Goal: Navigation & Orientation: Find specific page/section

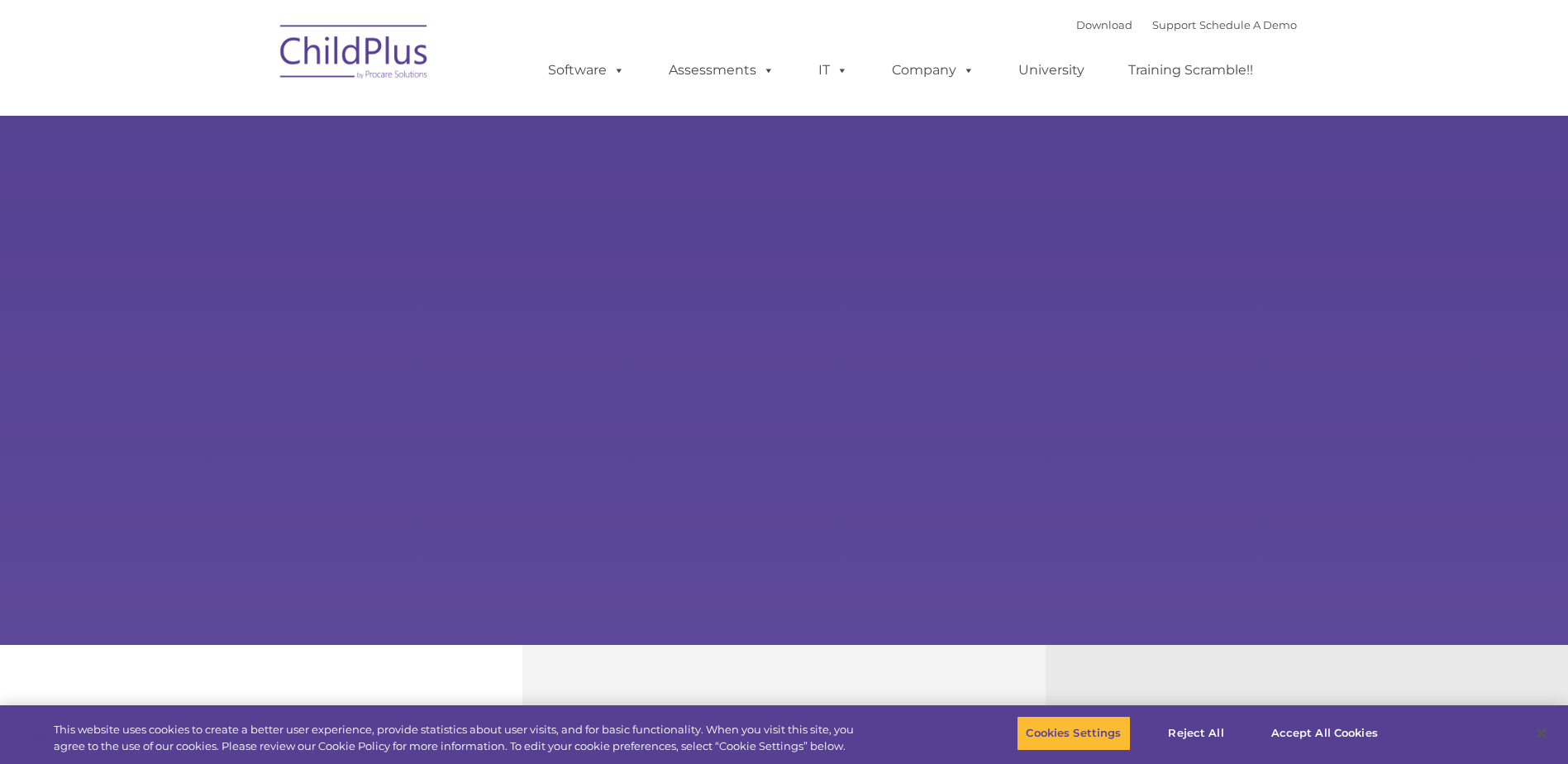
select select "MEDIUM"
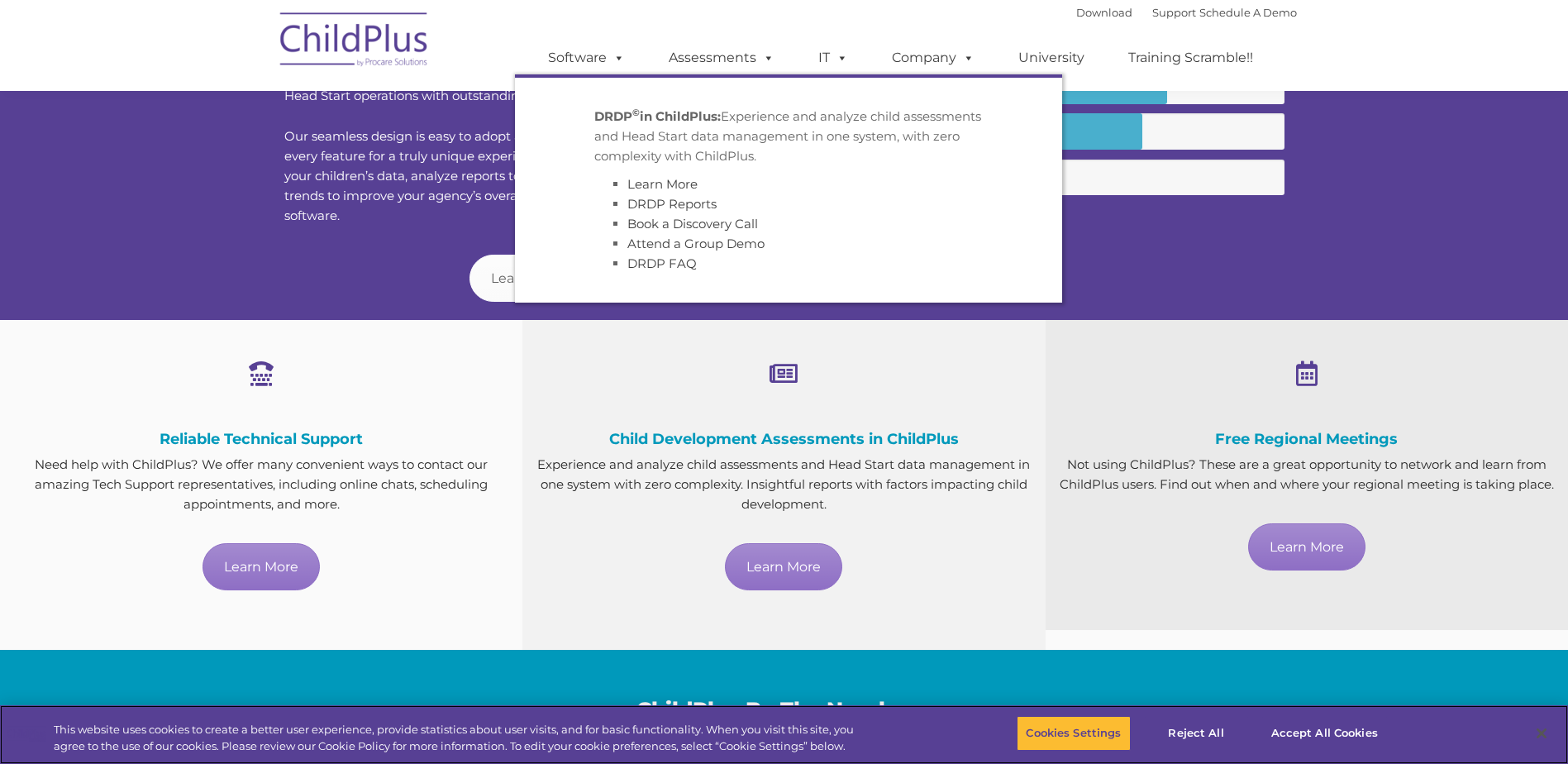
scroll to position [719, 0]
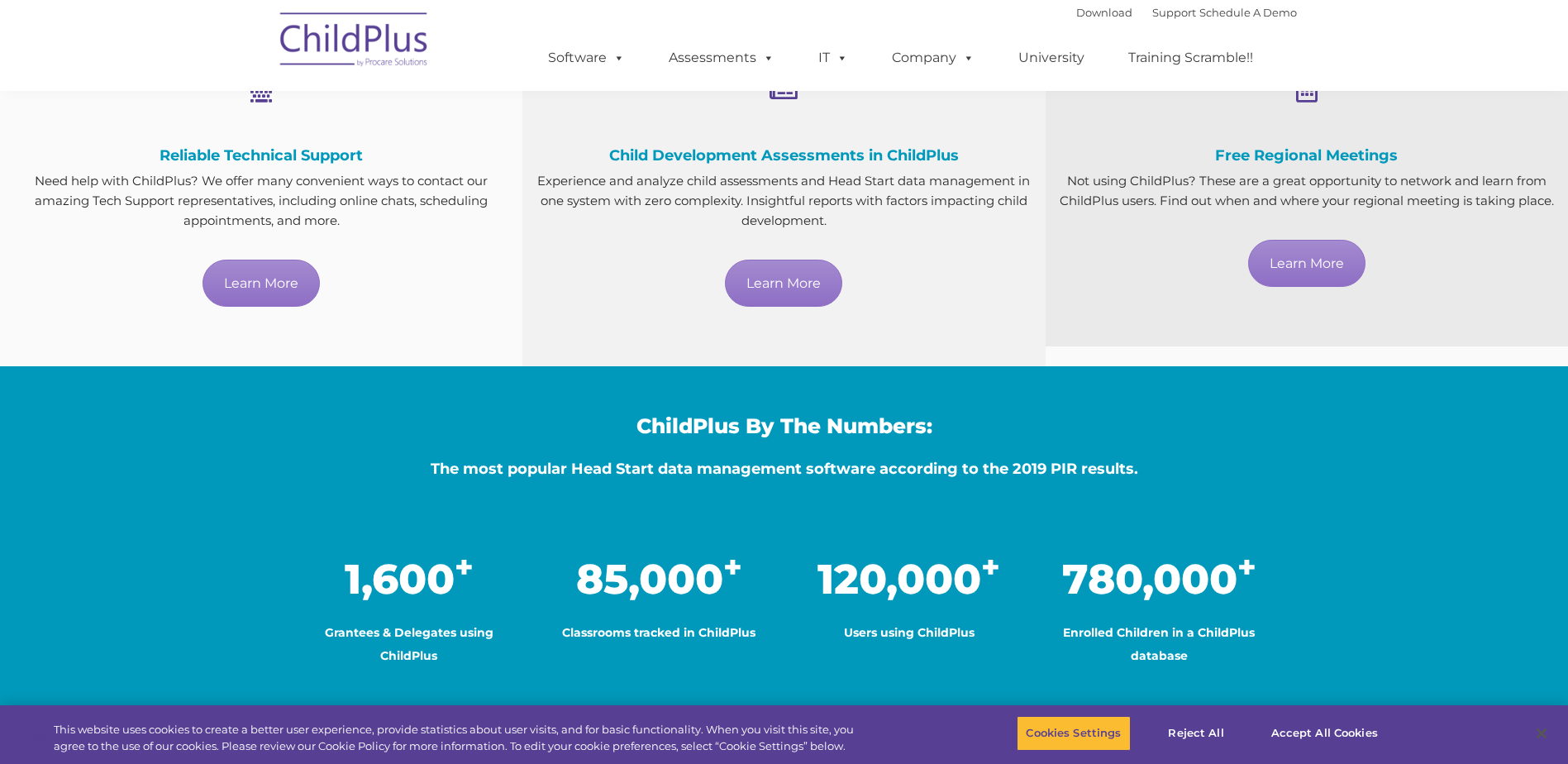
click at [364, 393] on div "ChildPlus By The Numbers: The most popular Head Start data management software …" at bounding box center [784, 539] width 1025 height 346
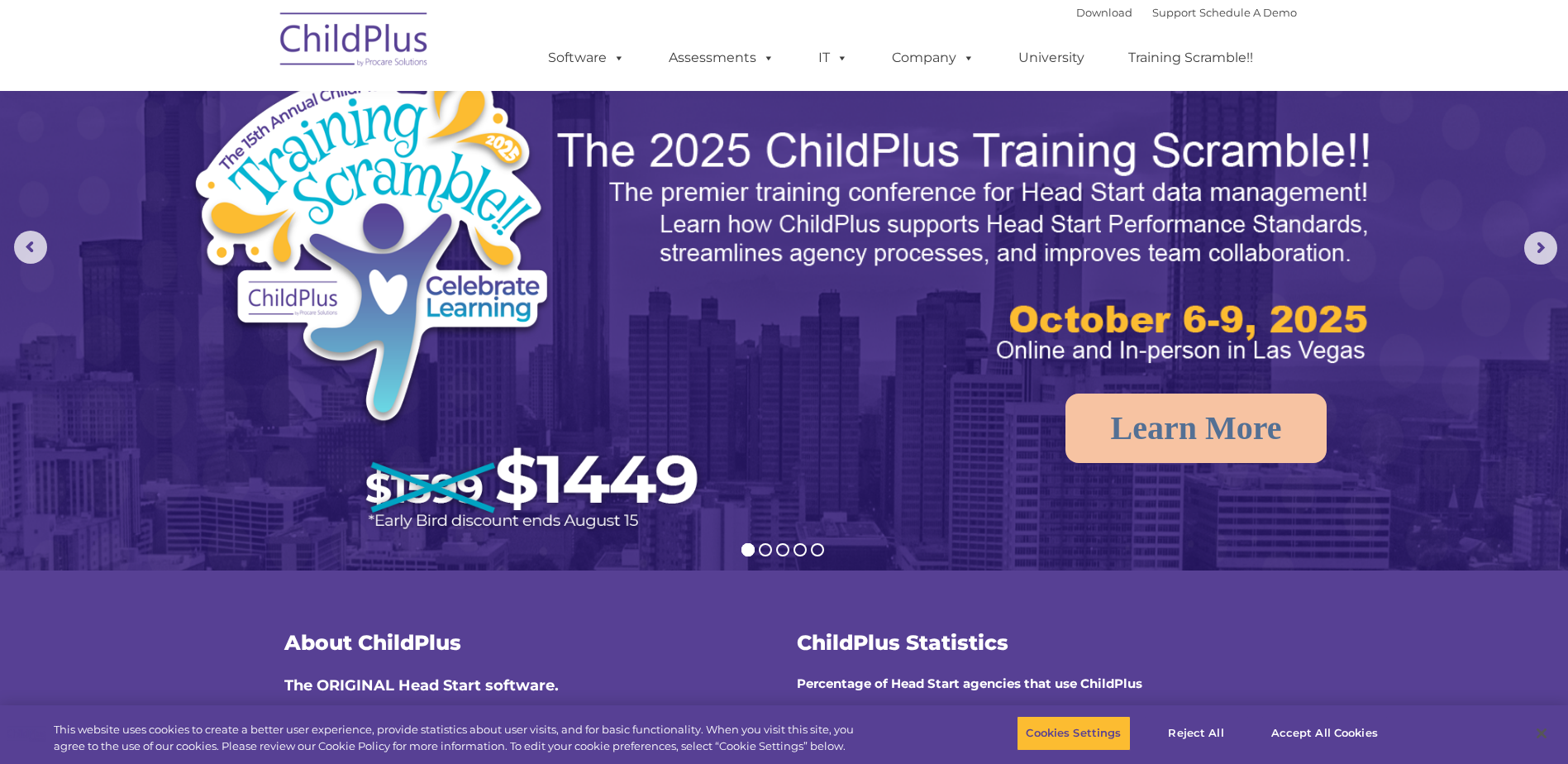
scroll to position [0, 0]
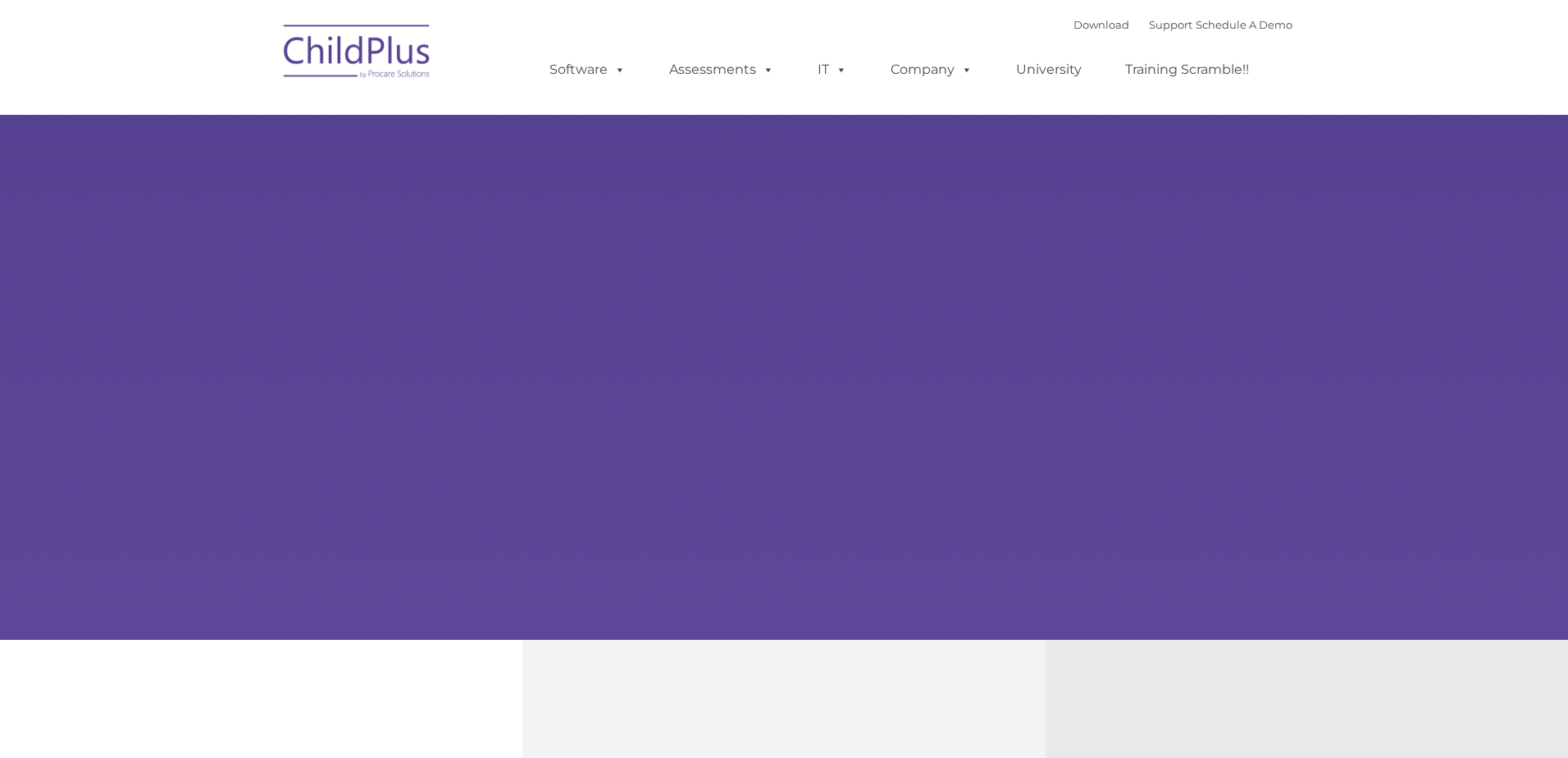
type input ""
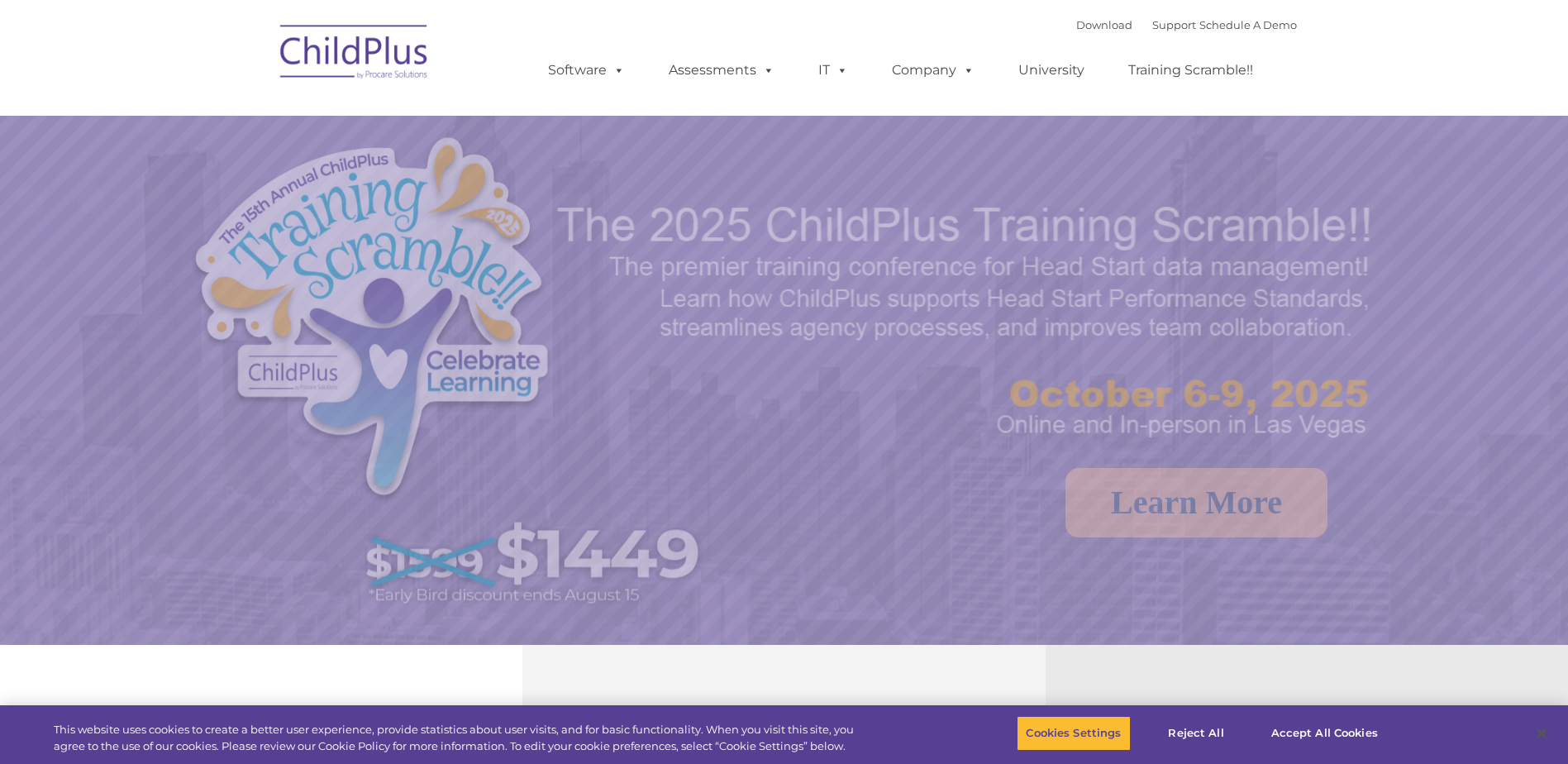
select select "MEDIUM"
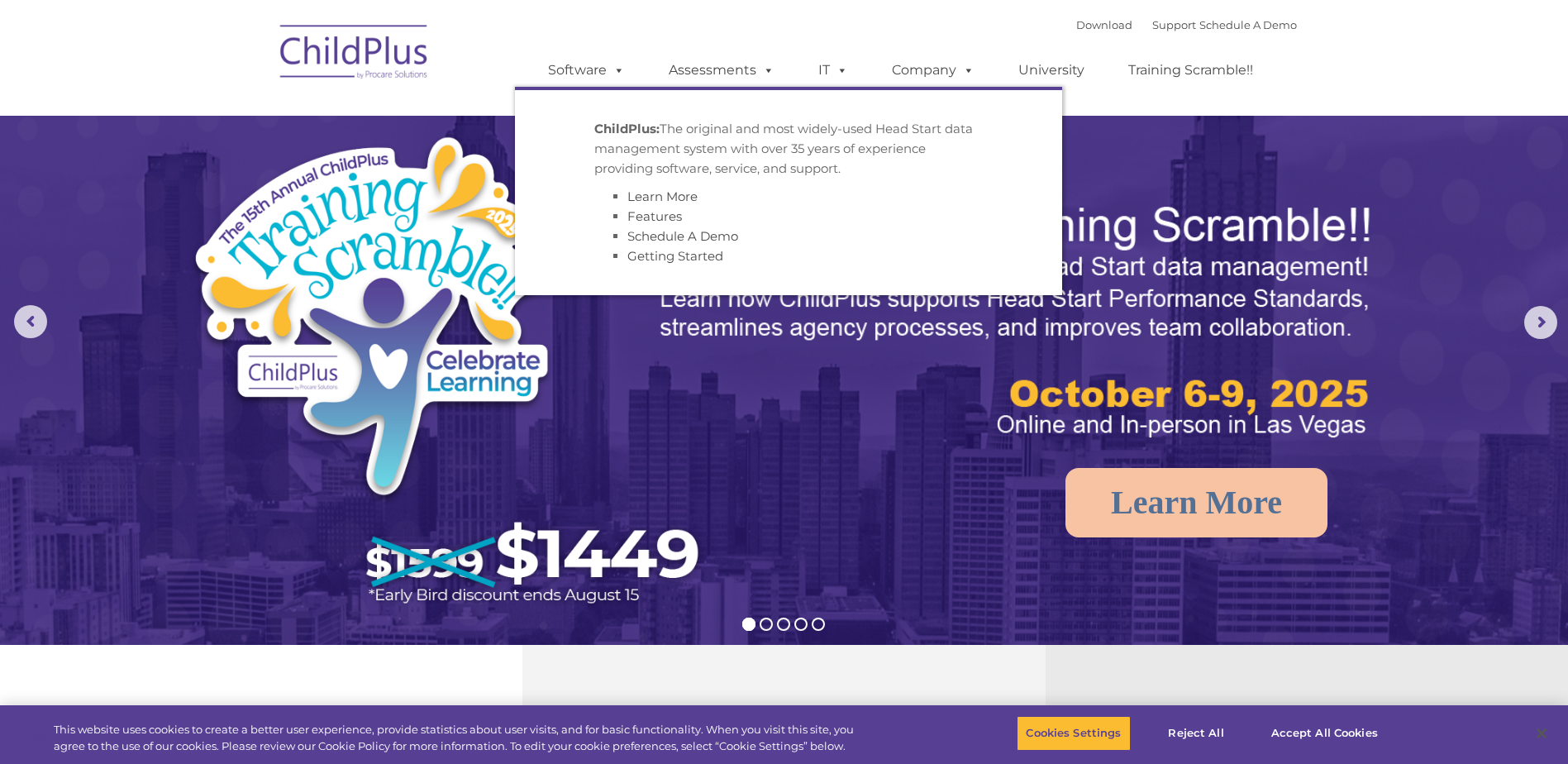
click at [567, 81] on link "Software" at bounding box center [586, 70] width 110 height 33
